Goal: Task Accomplishment & Management: Use online tool/utility

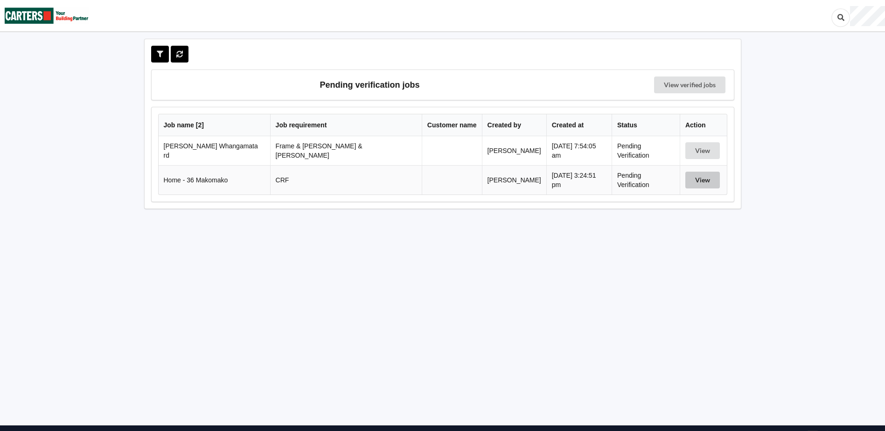
click at [692, 180] on button "View" at bounding box center [703, 180] width 35 height 17
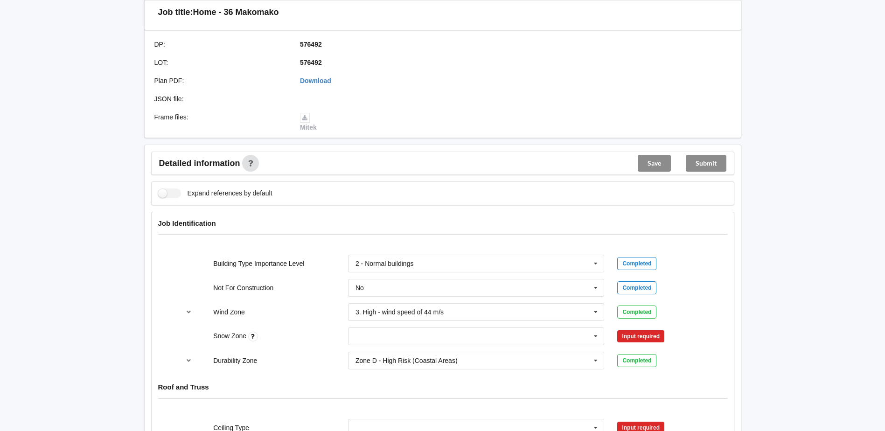
scroll to position [280, 0]
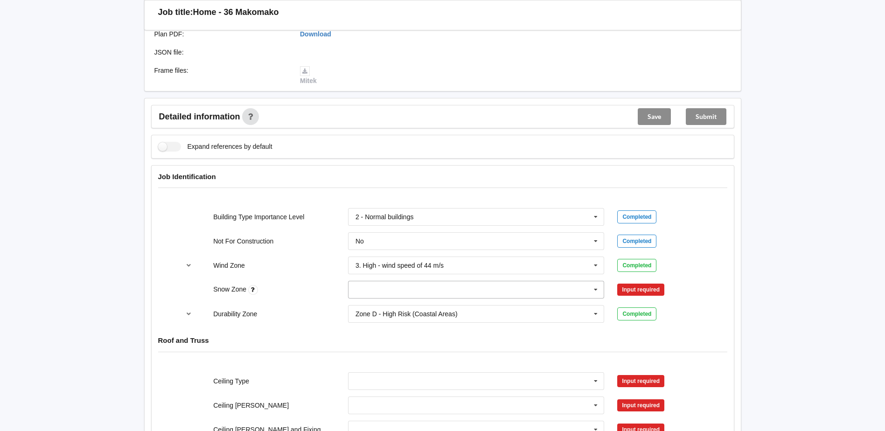
click at [601, 292] on icon at bounding box center [596, 289] width 14 height 17
click at [545, 296] on input "text" at bounding box center [477, 289] width 256 height 17
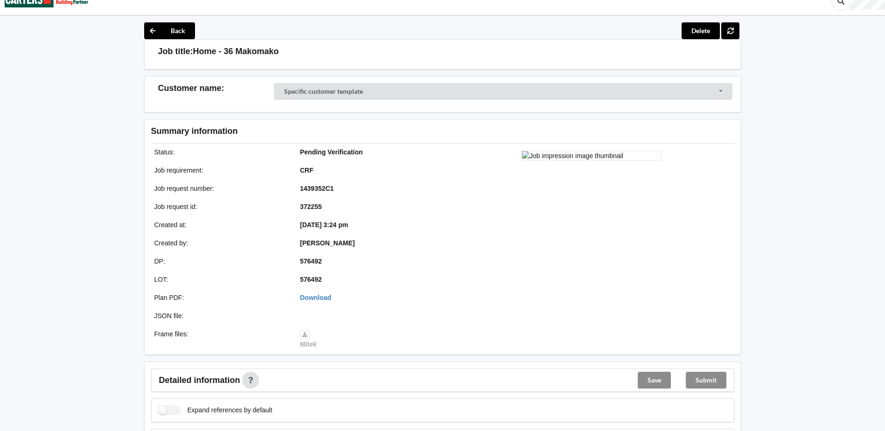
scroll to position [0, 0]
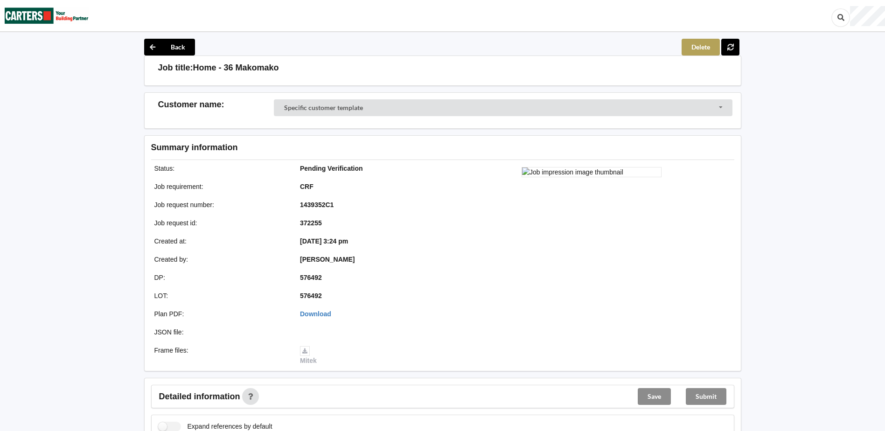
click at [687, 47] on button "Delete" at bounding box center [701, 47] width 38 height 17
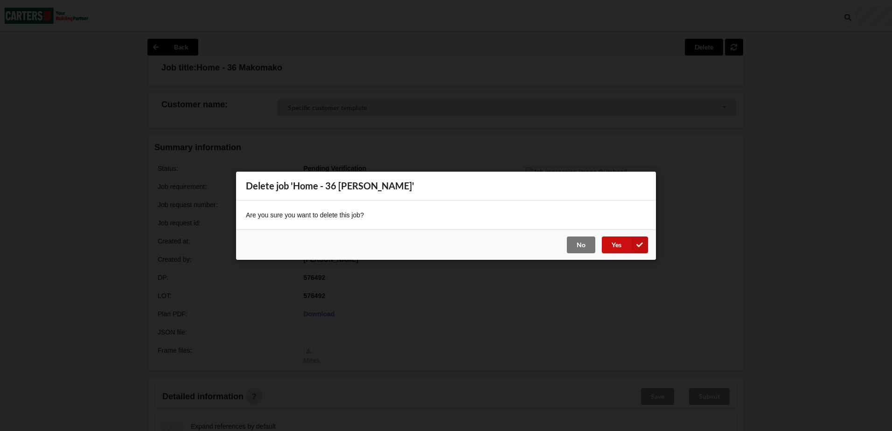
click at [620, 243] on button "Yes" at bounding box center [625, 244] width 46 height 17
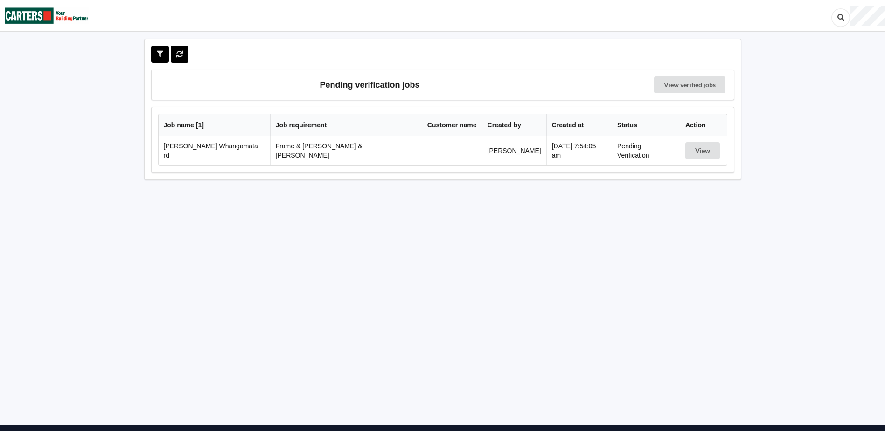
click at [422, 143] on td at bounding box center [452, 150] width 60 height 29
click at [701, 153] on button "View" at bounding box center [703, 150] width 35 height 17
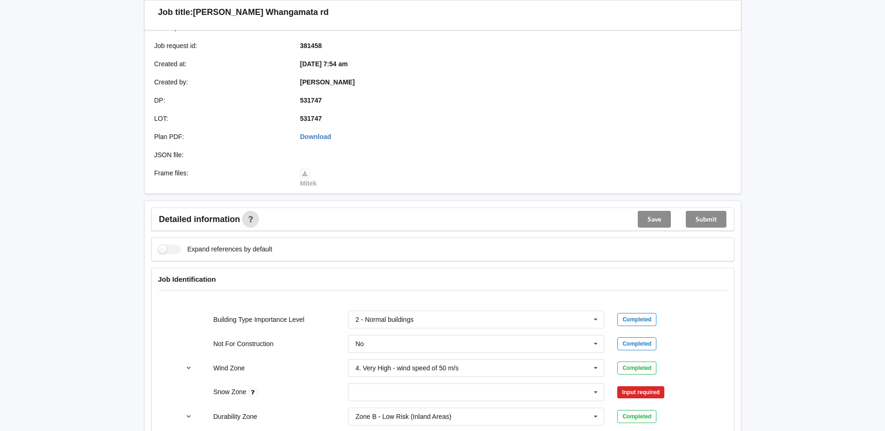
scroll to position [373, 0]
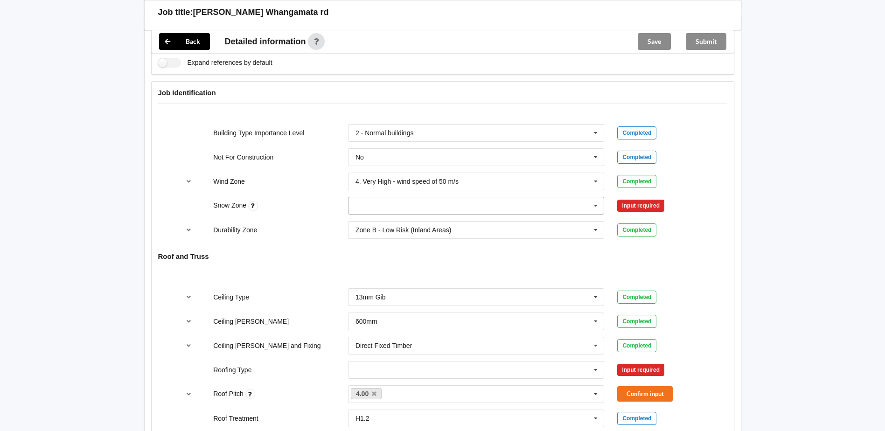
click at [596, 198] on icon at bounding box center [596, 205] width 14 height 17
click at [377, 219] on div "N0" at bounding box center [477, 222] width 256 height 17
click at [655, 198] on button "Confirm input" at bounding box center [645, 205] width 56 height 15
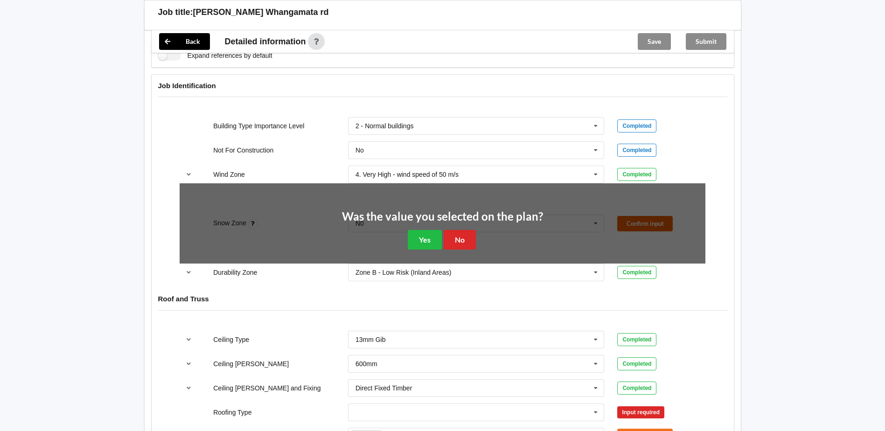
scroll to position [513, 0]
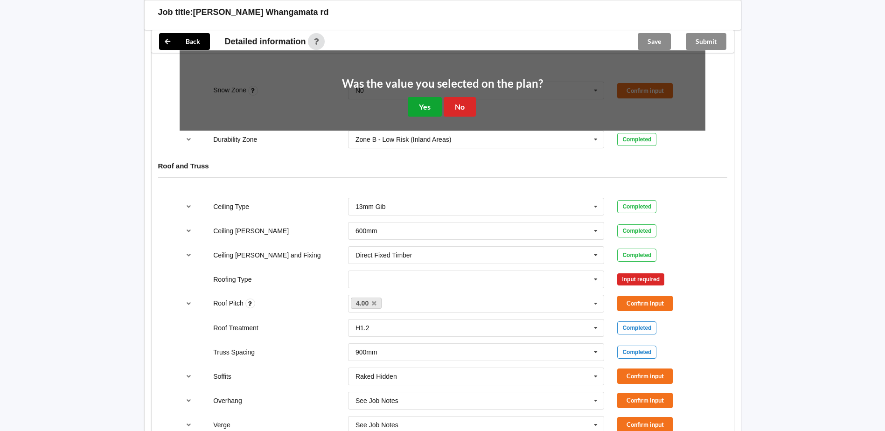
click at [431, 98] on button "Yes" at bounding box center [425, 106] width 34 height 19
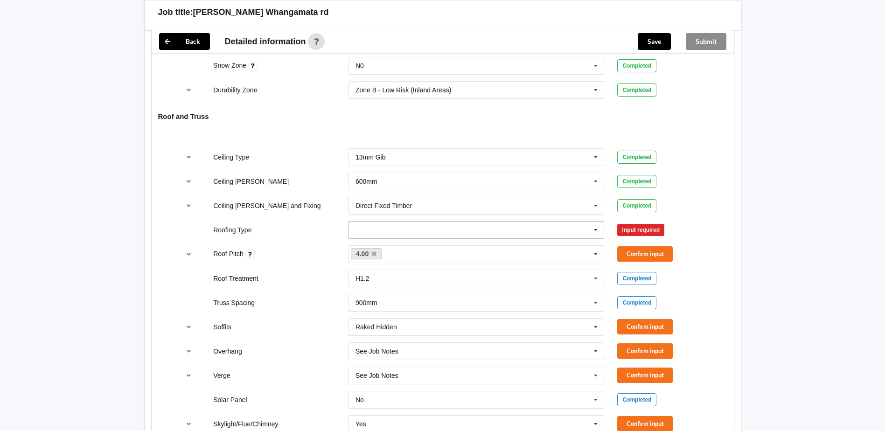
click at [597, 222] on icon at bounding box center [596, 230] width 14 height 17
click at [422, 238] on div "1. [GEOGRAPHIC_DATA]" at bounding box center [477, 246] width 256 height 17
click at [650, 222] on button "Confirm input" at bounding box center [645, 229] width 56 height 15
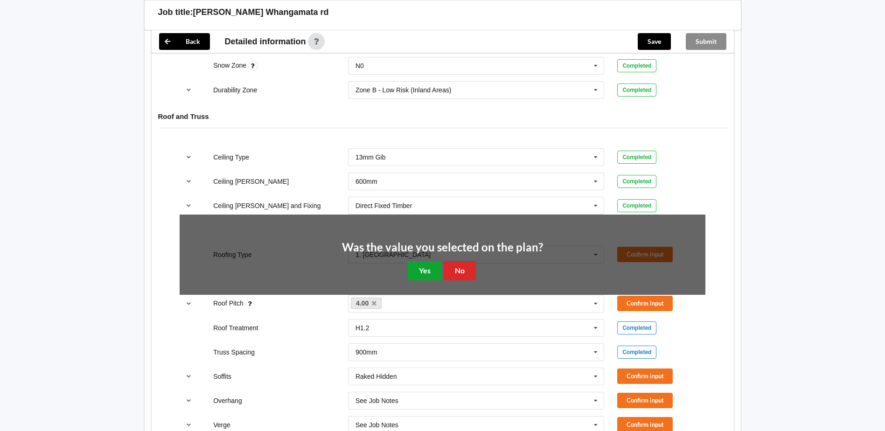
click at [425, 261] on button "Yes" at bounding box center [425, 270] width 34 height 19
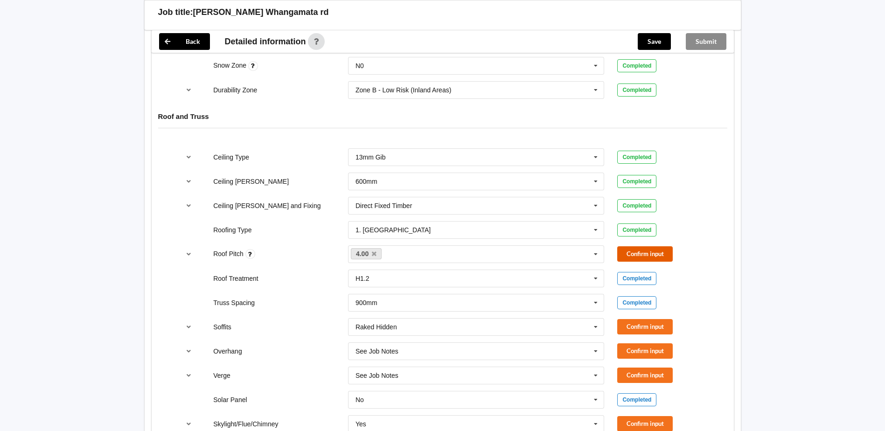
click at [651, 246] on button "Confirm input" at bounding box center [645, 253] width 56 height 15
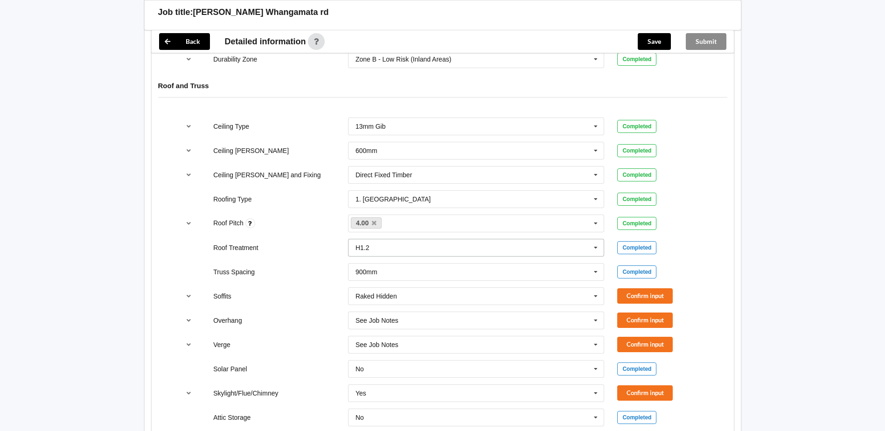
scroll to position [560, 0]
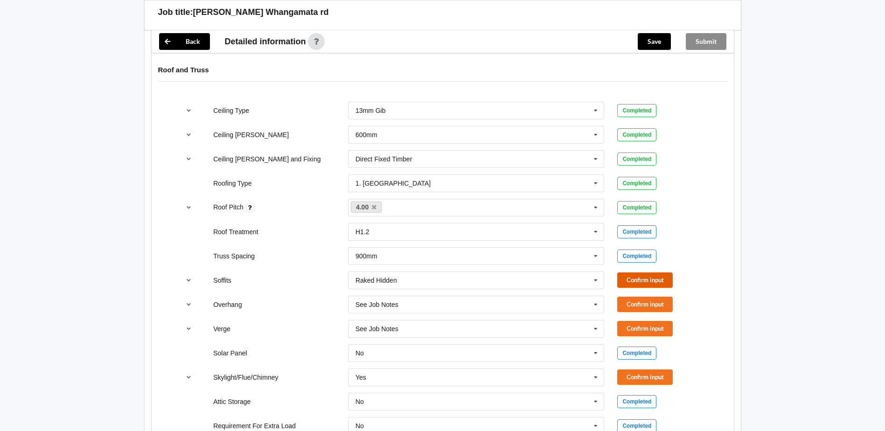
click at [652, 273] on button "Confirm input" at bounding box center [645, 280] width 56 height 15
click at [650, 297] on button "Confirm input" at bounding box center [645, 304] width 56 height 15
click at [652, 321] on button "Confirm input" at bounding box center [645, 328] width 56 height 15
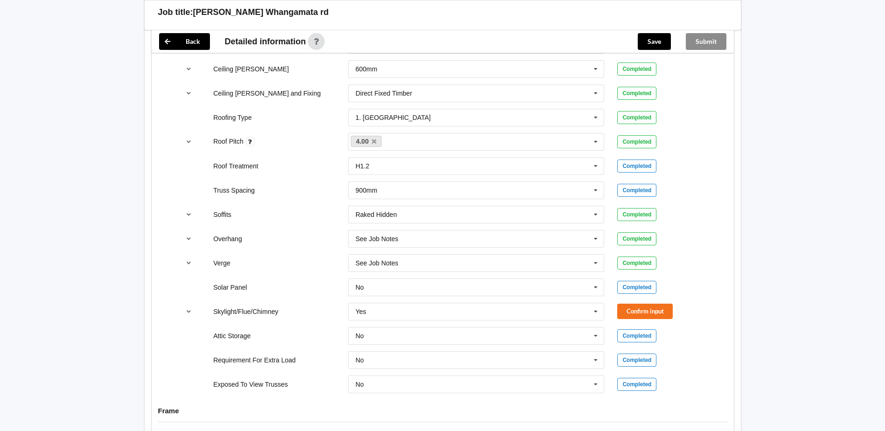
scroll to position [653, 0]
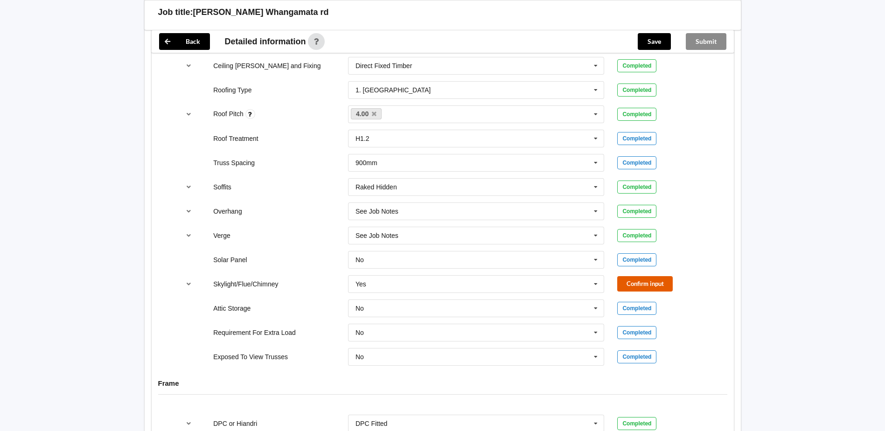
click at [652, 276] on button "Confirm input" at bounding box center [645, 283] width 56 height 15
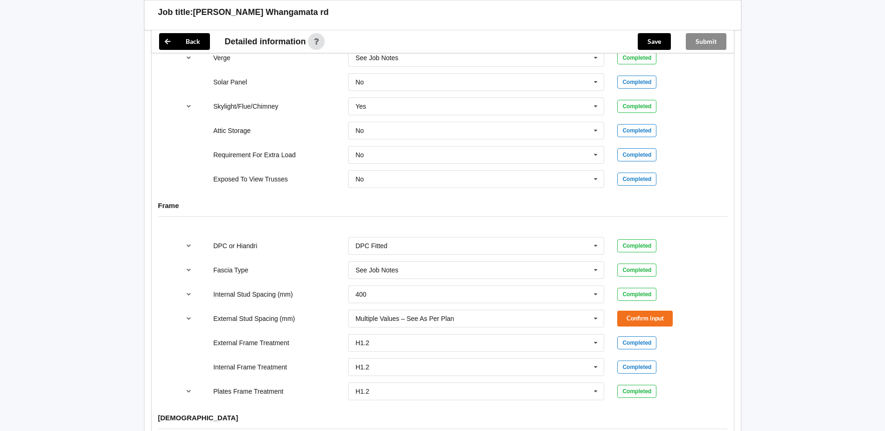
scroll to position [840, 0]
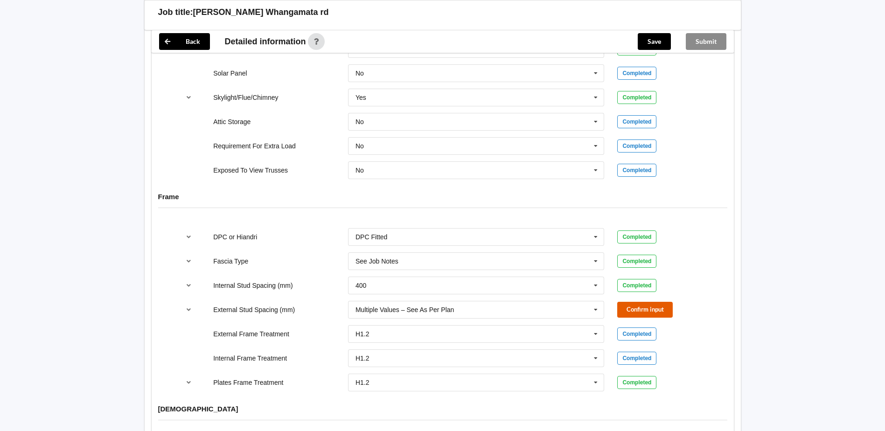
click at [665, 302] on button "Confirm input" at bounding box center [645, 309] width 56 height 15
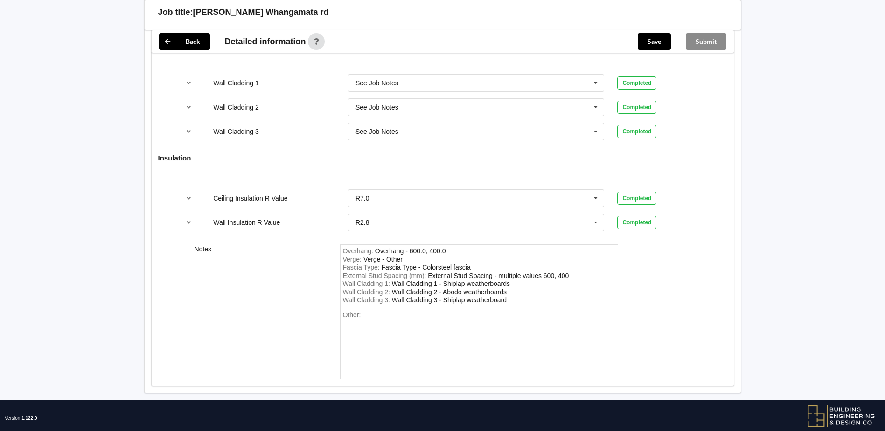
scroll to position [1213, 0]
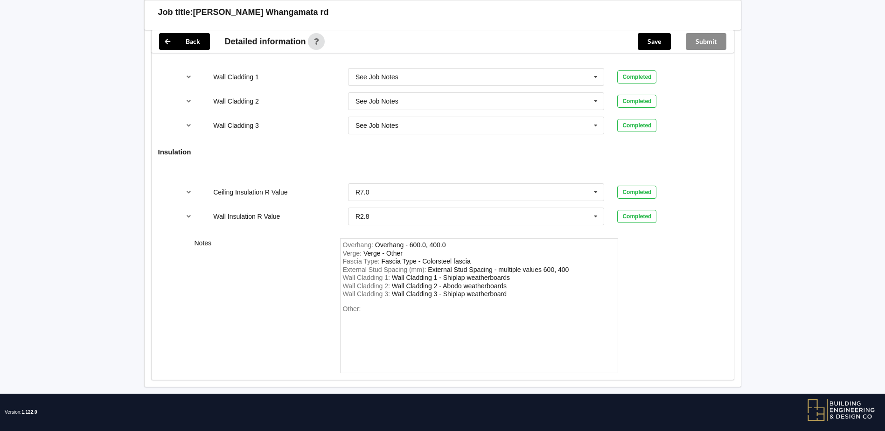
click at [732, 44] on div "Submit" at bounding box center [707, 41] width 56 height 22
click at [708, 42] on div "Submit" at bounding box center [707, 41] width 56 height 22
click at [660, 38] on button "Save" at bounding box center [654, 41] width 33 height 17
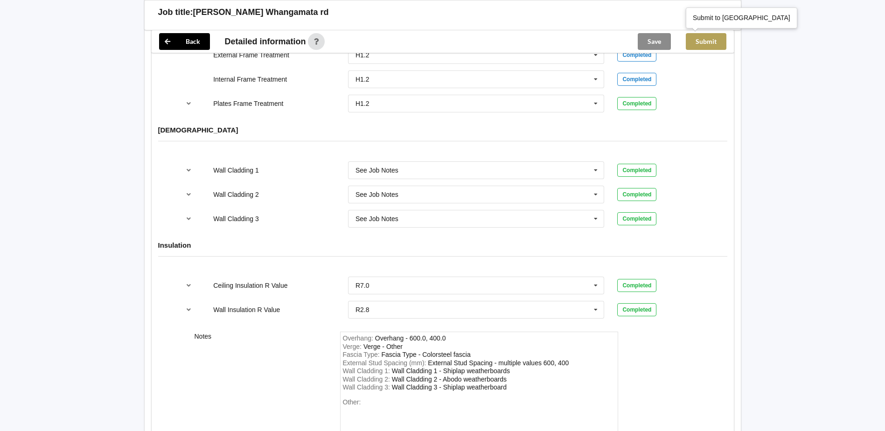
click at [709, 42] on button "Submit" at bounding box center [706, 41] width 41 height 17
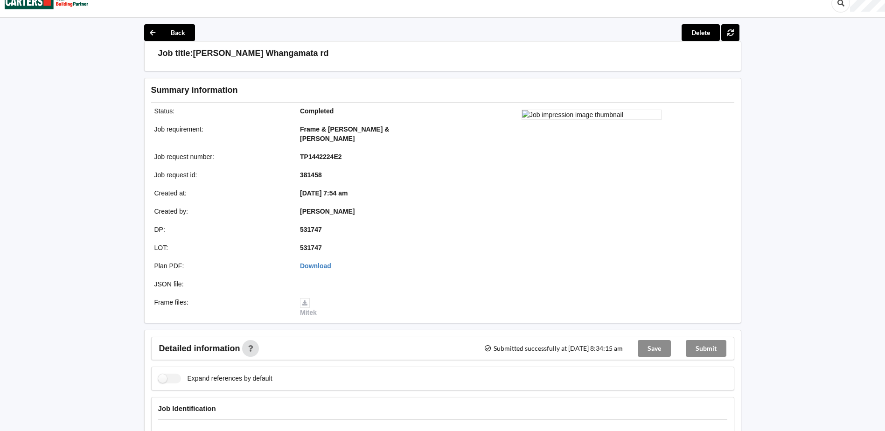
scroll to position [0, 0]
